Goal: Check status: Check status

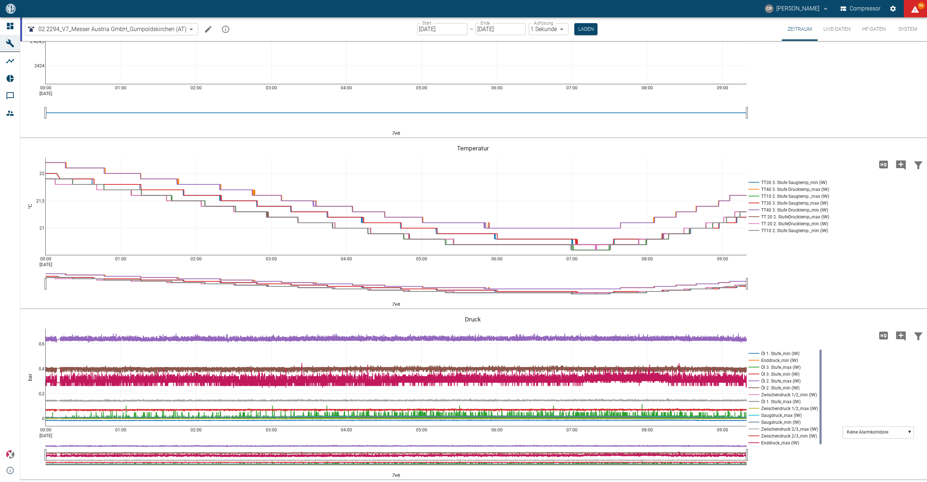
scroll to position [73, 0]
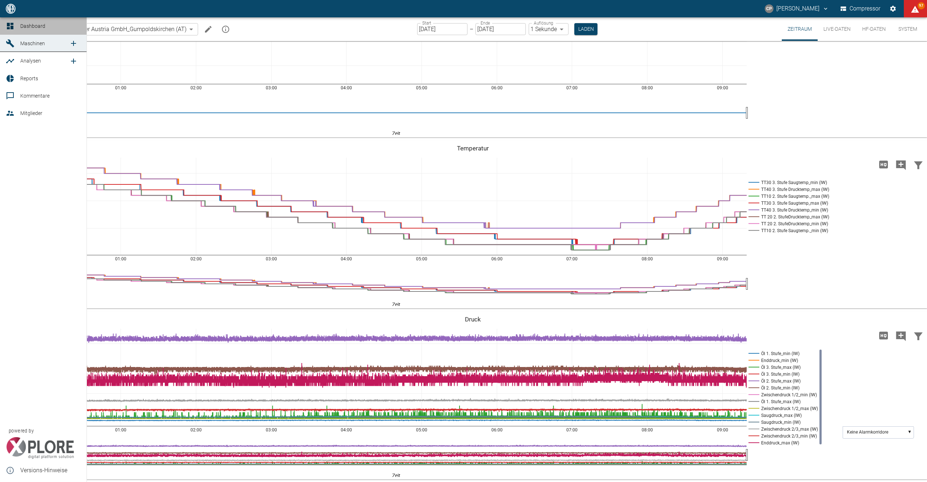
click at [17, 22] on link "Dashboard" at bounding box center [43, 25] width 87 height 17
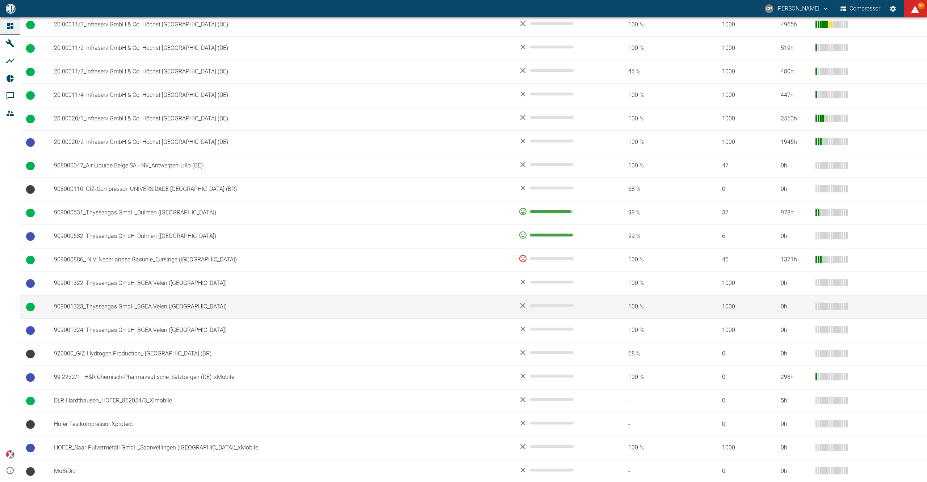
scroll to position [500, 0]
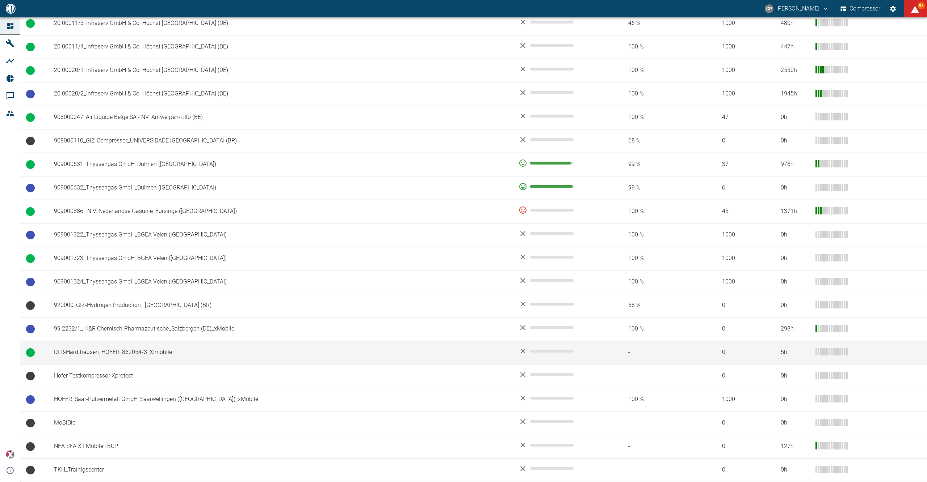
click at [121, 355] on td "DLR-Hardthausen_HOFER_862054/3_XImobile" at bounding box center [280, 353] width 464 height 24
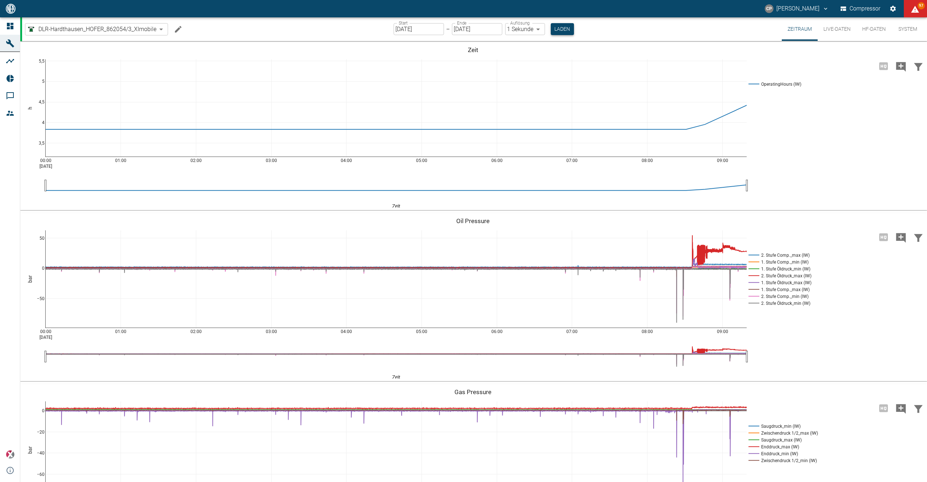
click at [556, 29] on button "Laden" at bounding box center [562, 29] width 23 height 12
